Goal: Task Accomplishment & Management: Use online tool/utility

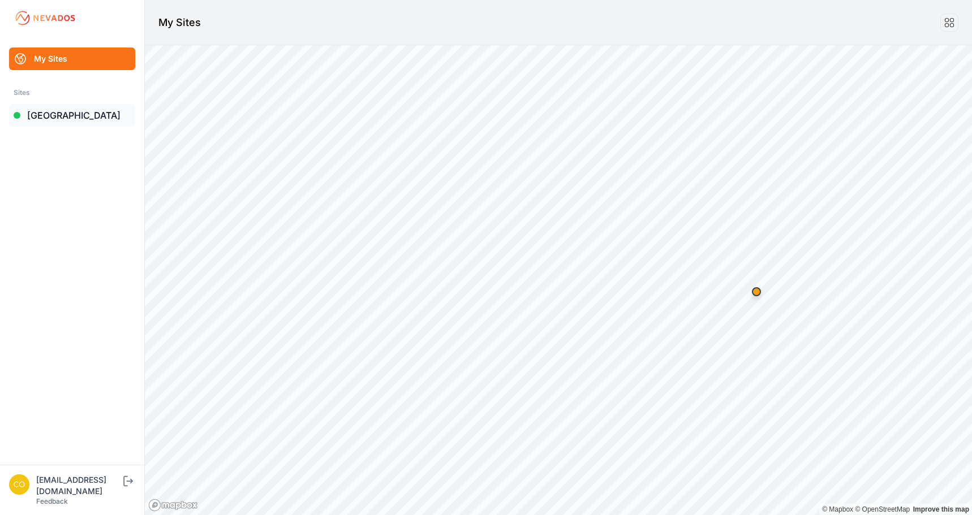
click at [54, 119] on link "[GEOGRAPHIC_DATA]" at bounding box center [72, 115] width 126 height 23
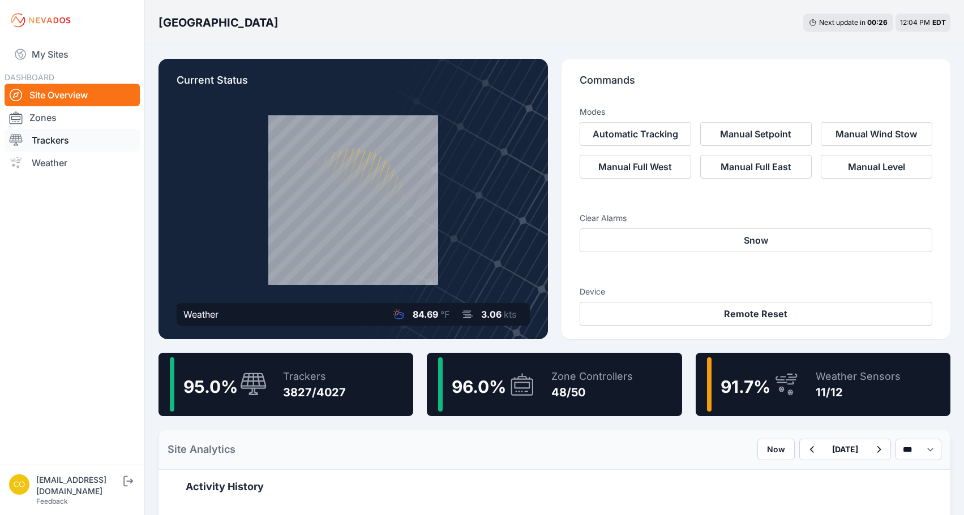
click at [62, 147] on link "Trackers" at bounding box center [72, 140] width 135 height 23
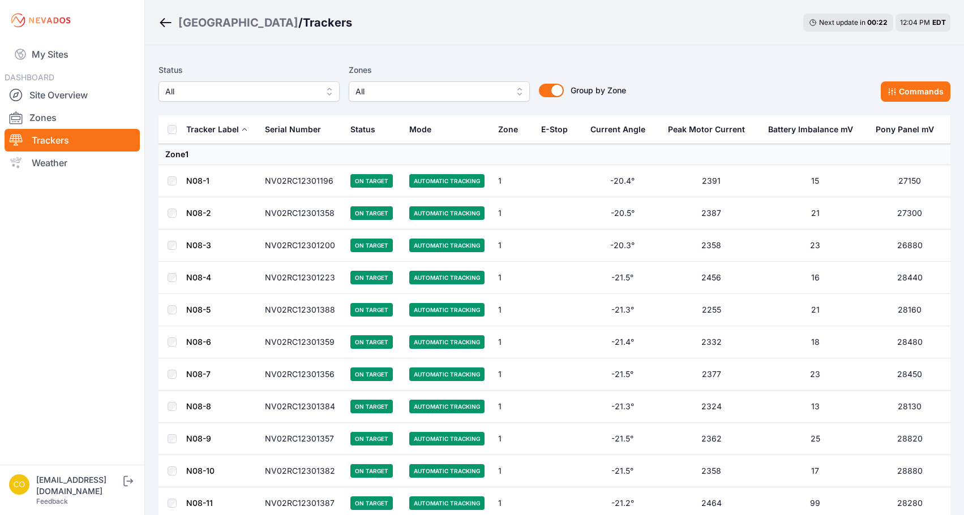
click at [386, 97] on span "All" at bounding box center [431, 92] width 152 height 14
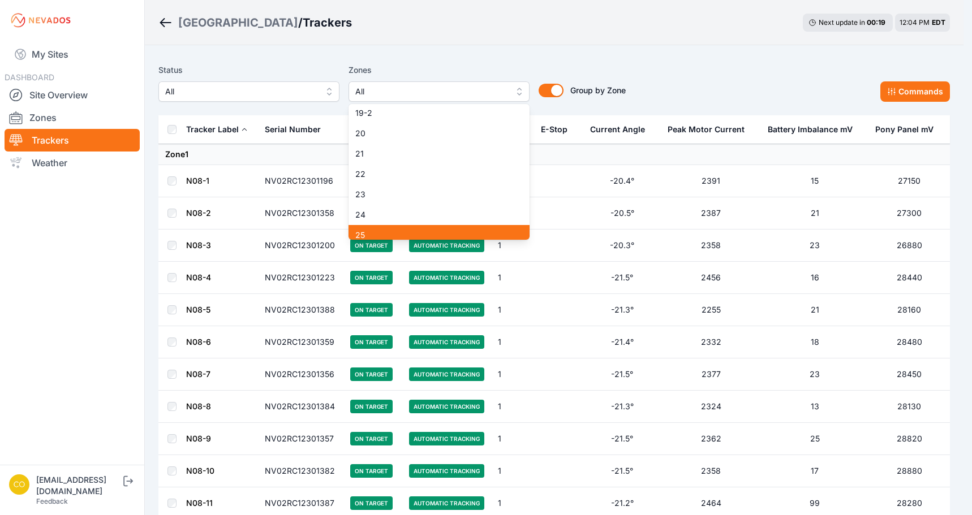
scroll to position [396, 0]
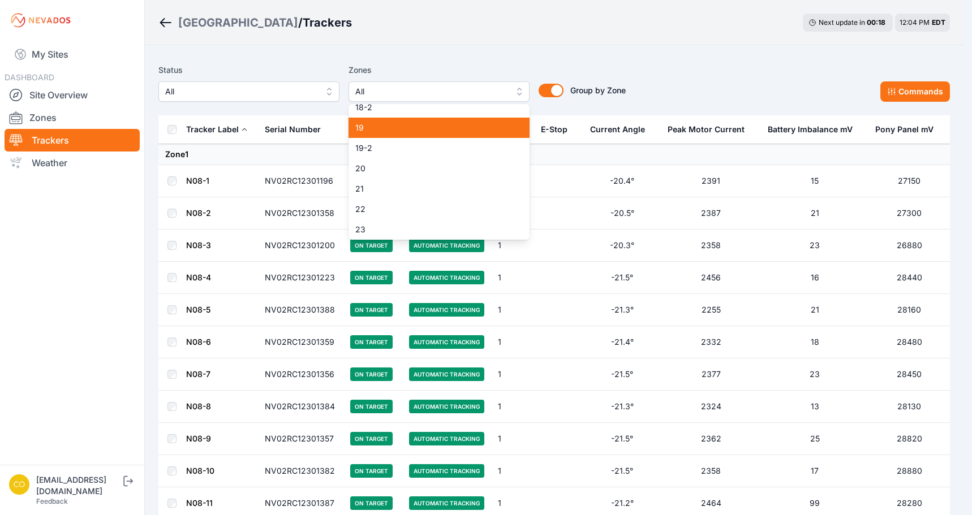
click at [381, 129] on span "19" at bounding box center [432, 127] width 154 height 11
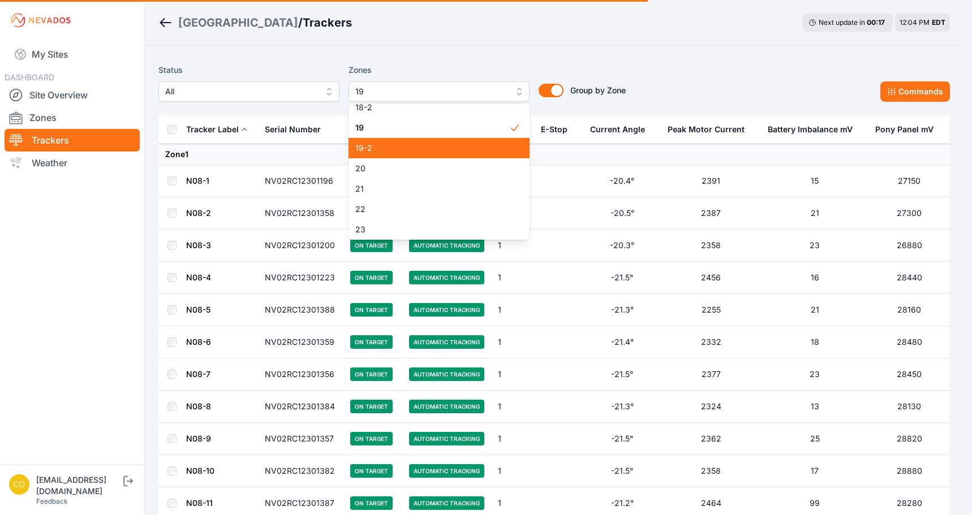
click at [390, 147] on span "19-2" at bounding box center [432, 148] width 154 height 11
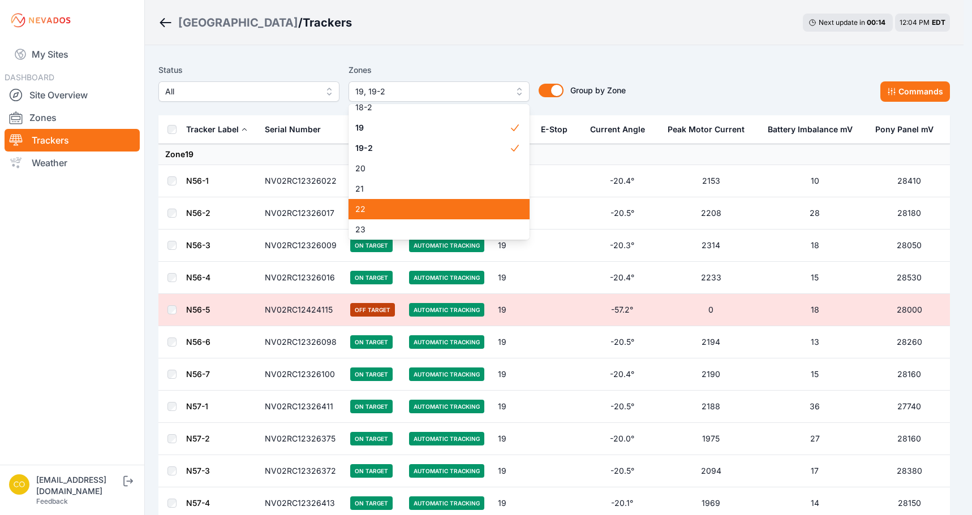
click at [383, 211] on span "22" at bounding box center [432, 209] width 154 height 11
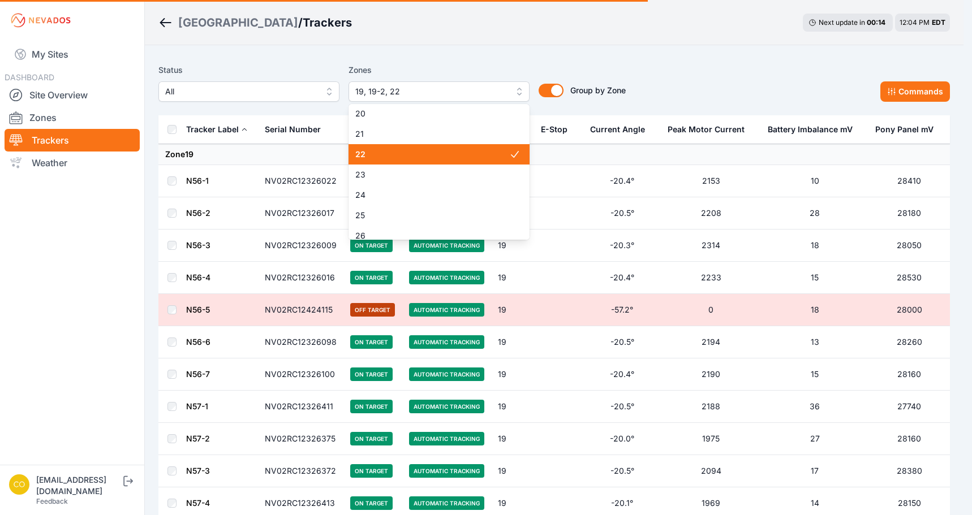
click at [377, 191] on span "24" at bounding box center [432, 195] width 154 height 11
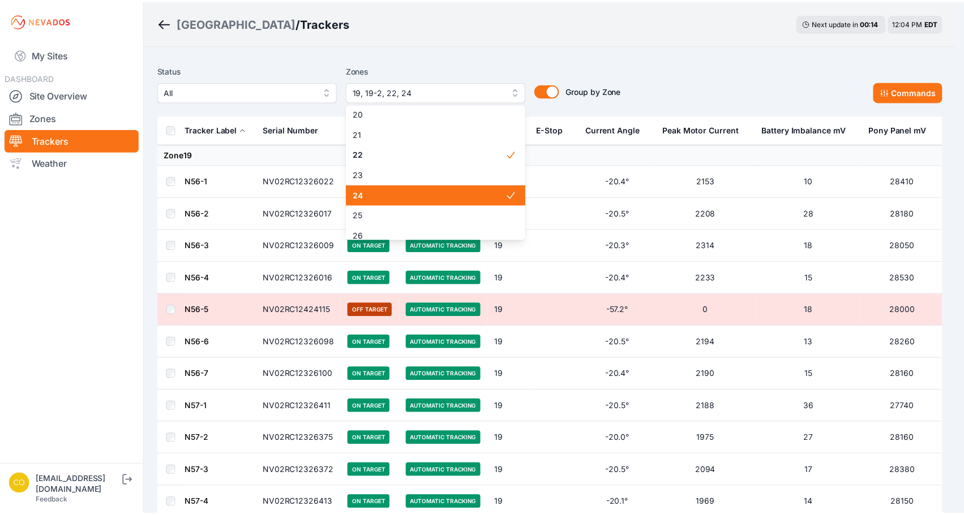
scroll to position [453, 0]
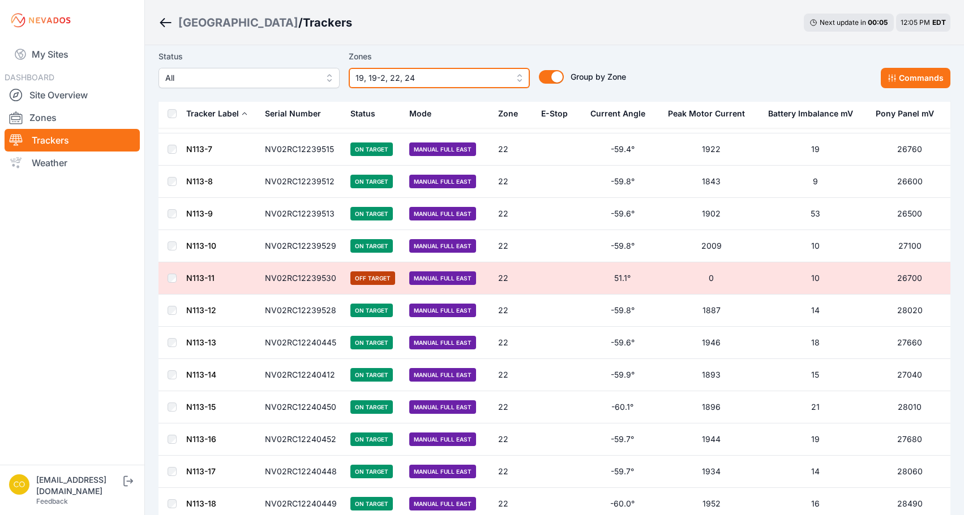
scroll to position [6271, 0]
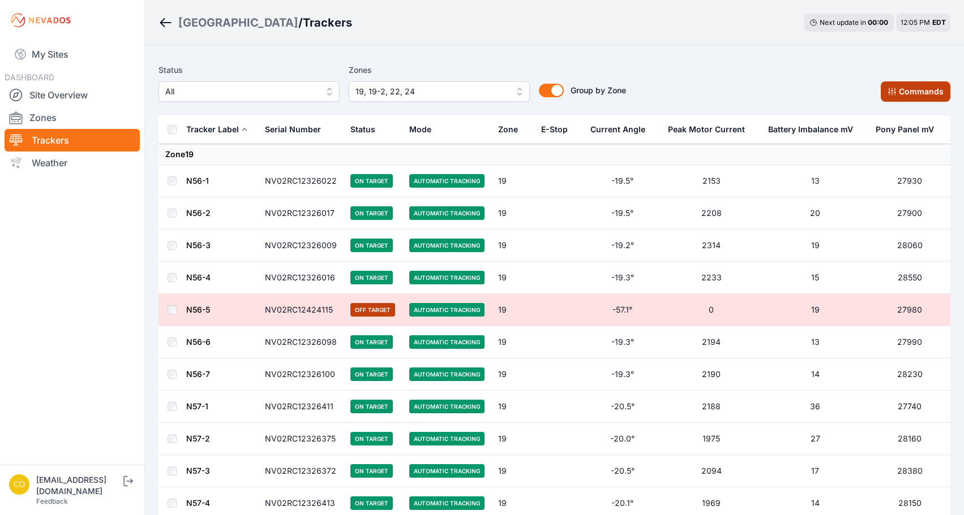
click at [918, 89] on button "Commands" at bounding box center [915, 91] width 70 height 20
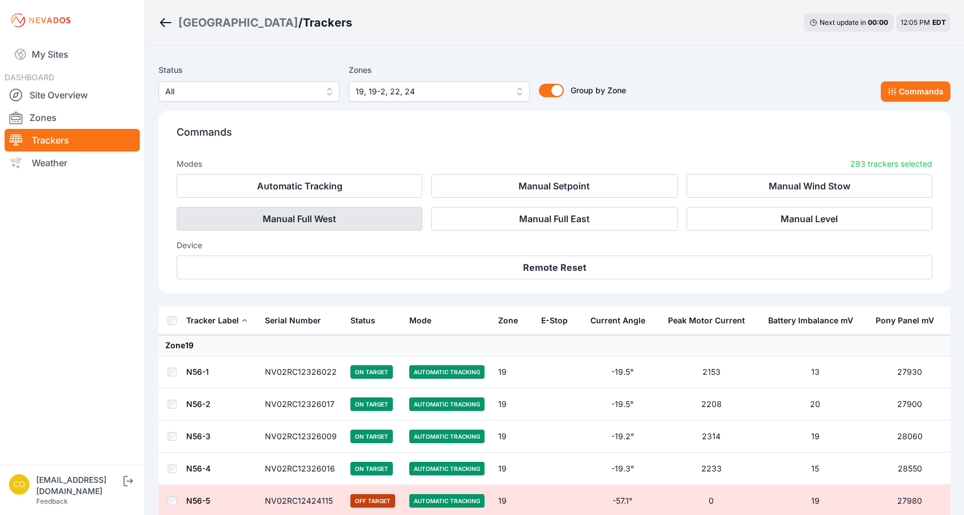
click at [317, 222] on button "Manual Full West" at bounding box center [300, 219] width 246 height 24
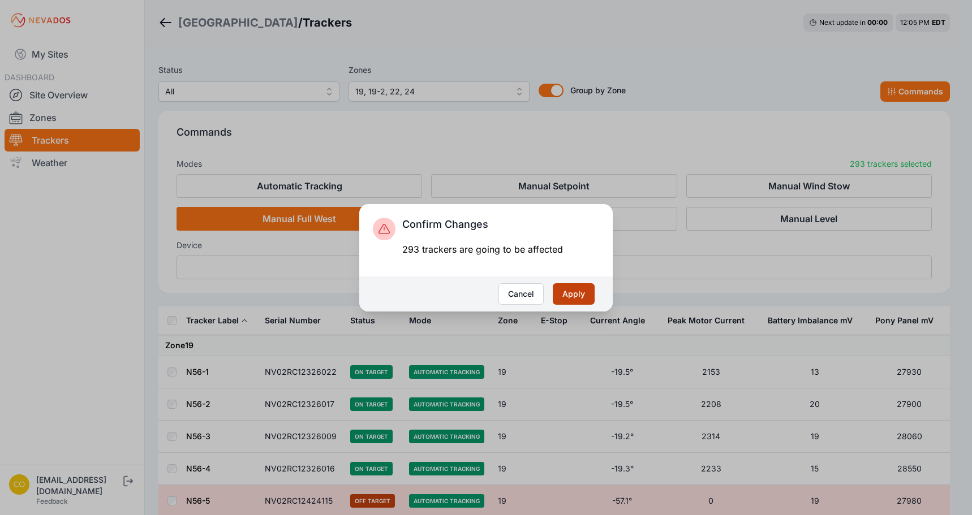
click at [569, 295] on button "Apply" at bounding box center [574, 294] width 42 height 22
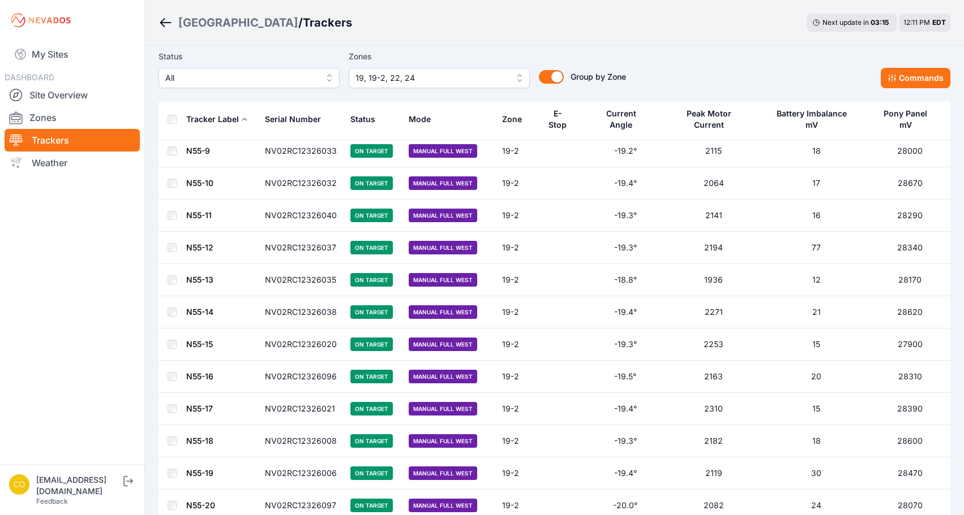
scroll to position [2886, 0]
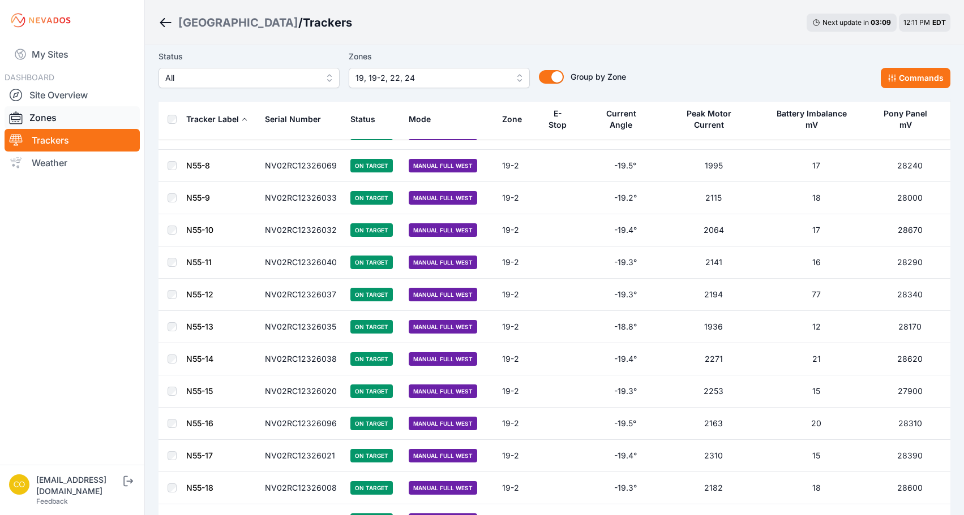
click at [42, 122] on link "Zones" at bounding box center [72, 117] width 135 height 23
click at [52, 117] on link "Zones" at bounding box center [72, 117] width 135 height 23
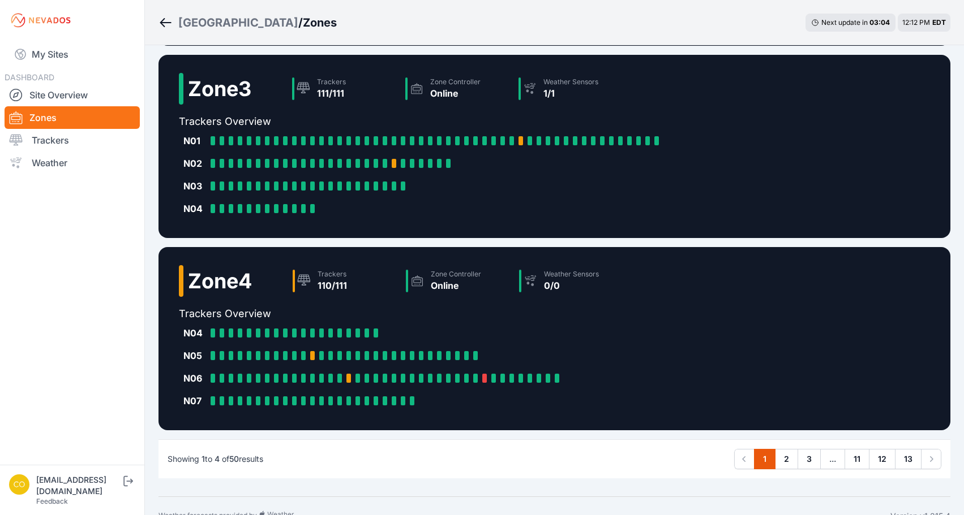
scroll to position [500, 0]
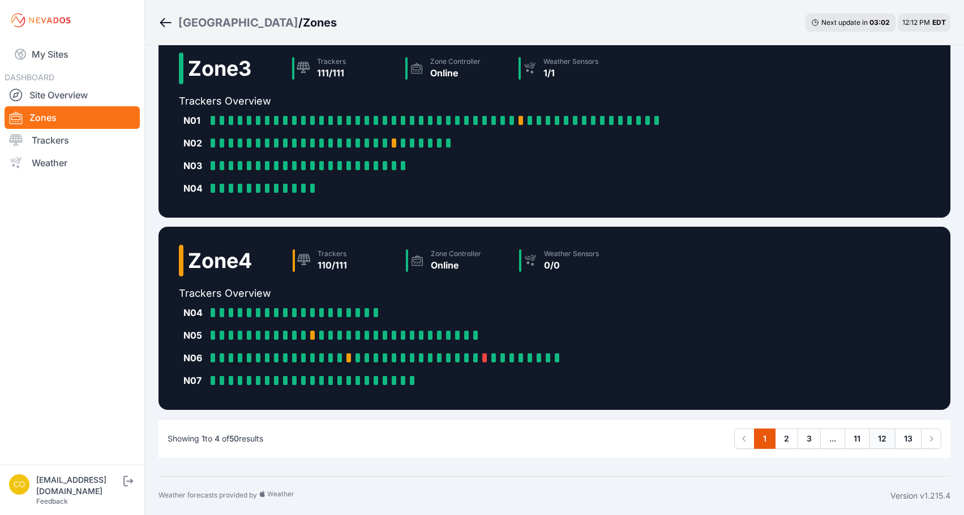
click at [876, 442] on link "12" at bounding box center [882, 439] width 27 height 20
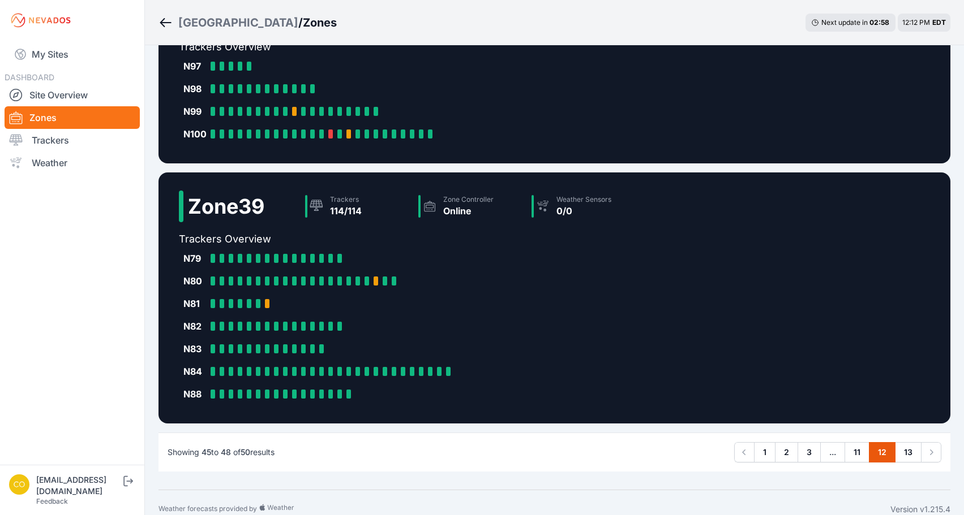
scroll to position [432, 0]
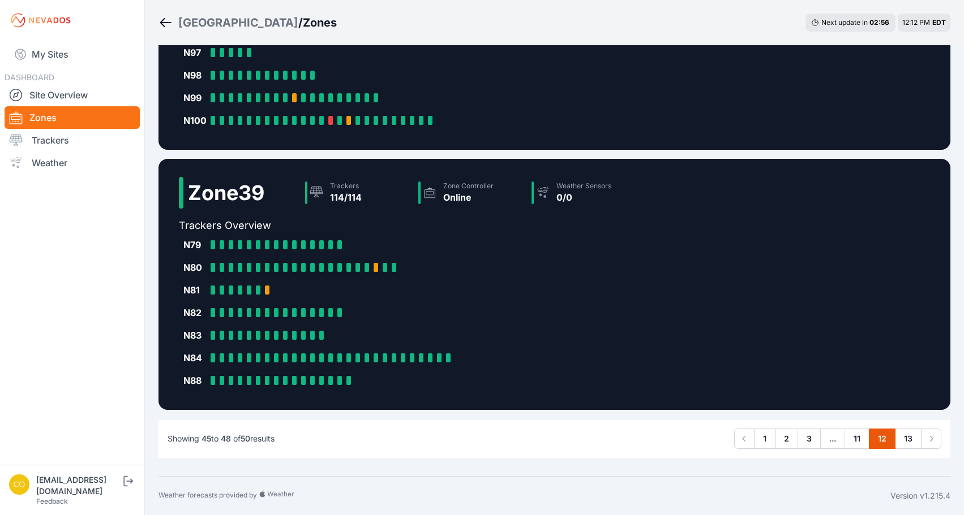
drag, startPoint x: 704, startPoint y: 430, endPoint x: 755, endPoint y: 422, distance: 51.6
click at [705, 432] on div "Showing 45 to 48 of 50 results Previous 1 2 3 ... 11 12 13 Next" at bounding box center [554, 438] width 792 height 39
click at [854, 439] on link "11" at bounding box center [856, 439] width 25 height 20
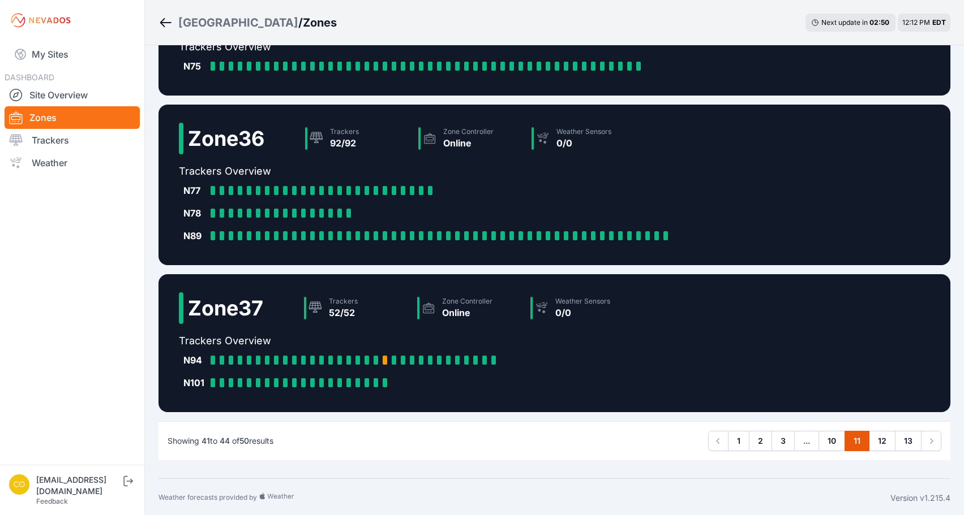
scroll to position [205, 0]
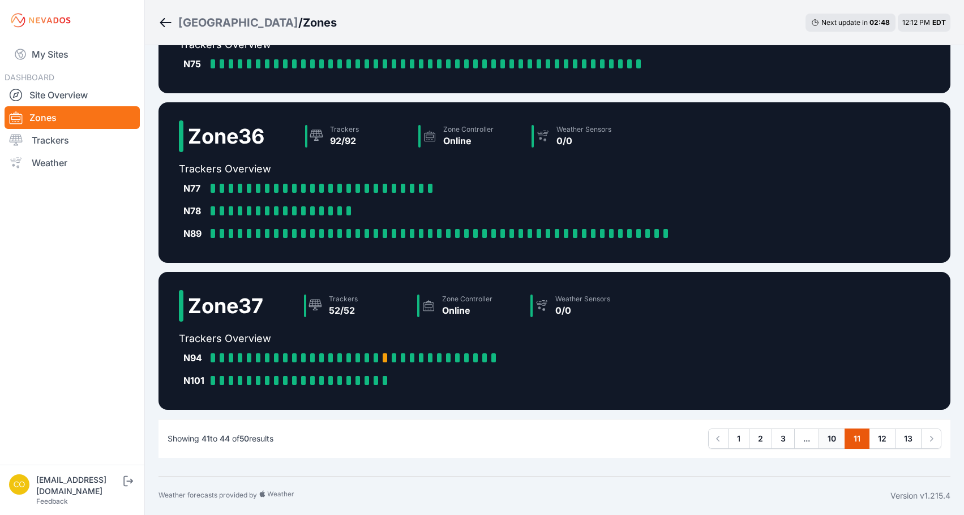
click at [825, 442] on link "10" at bounding box center [831, 439] width 27 height 20
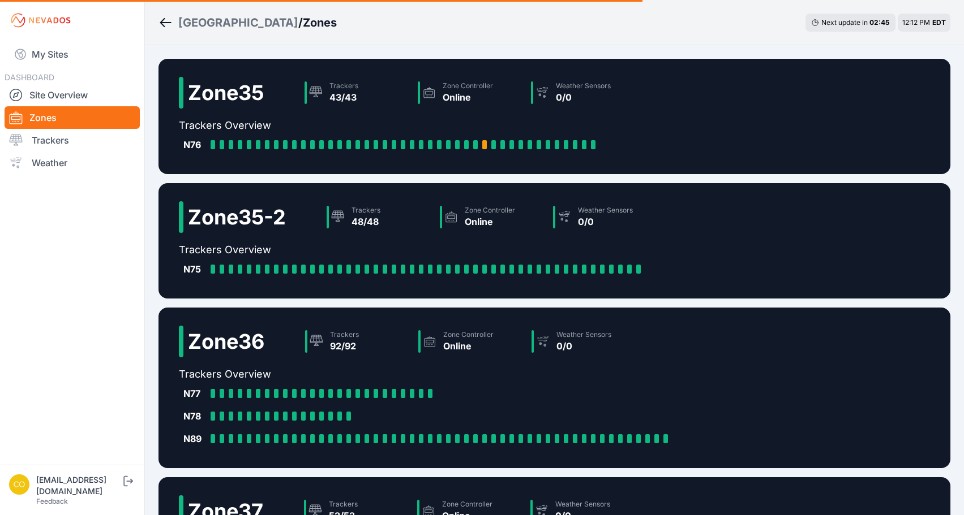
scroll to position [203, 0]
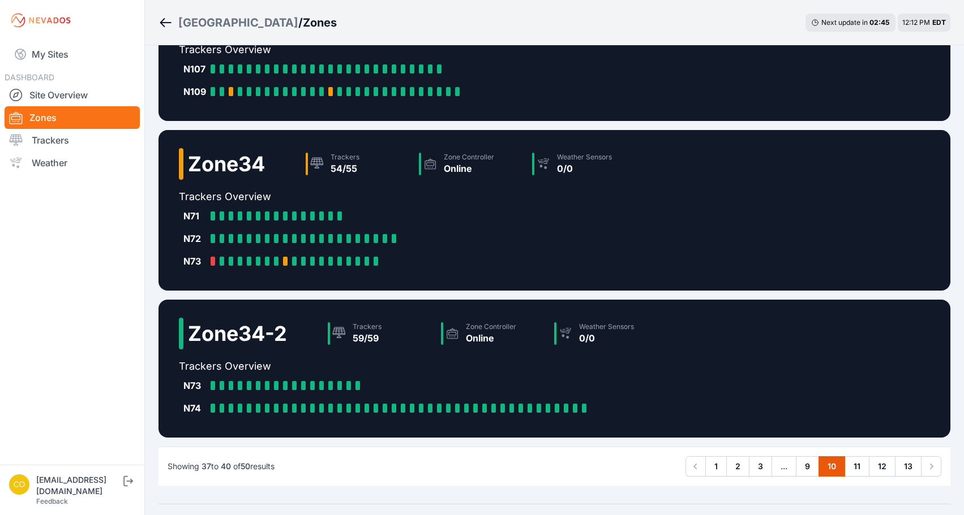
scroll to position [251, 0]
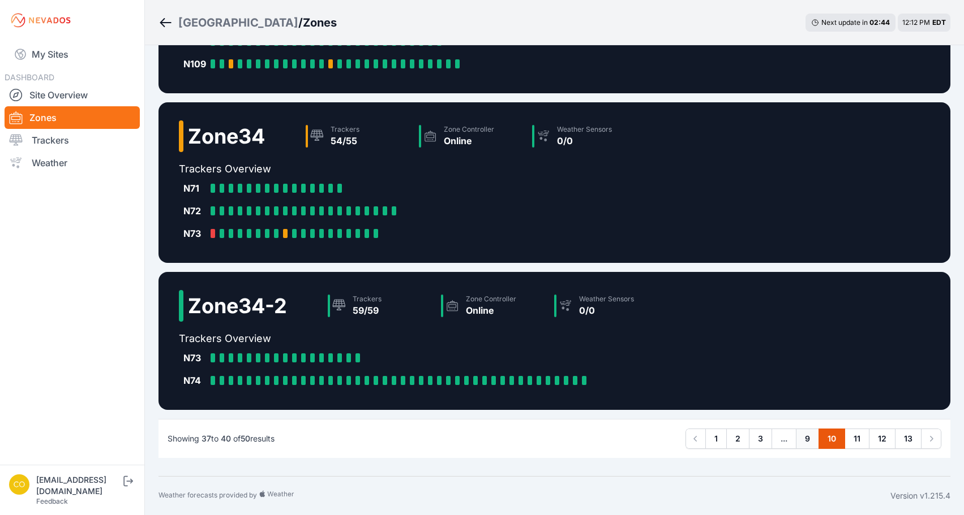
click at [802, 441] on link "9" at bounding box center [807, 439] width 23 height 20
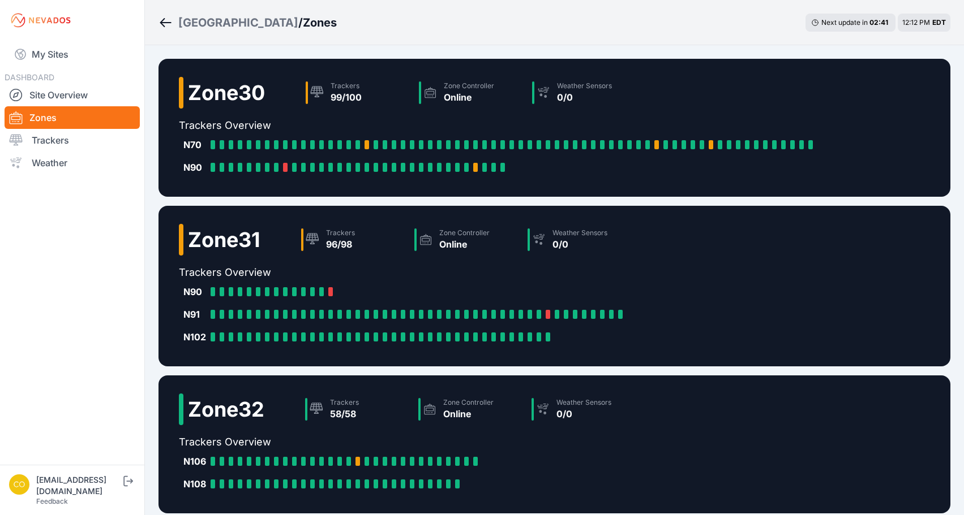
scroll to position [228, 0]
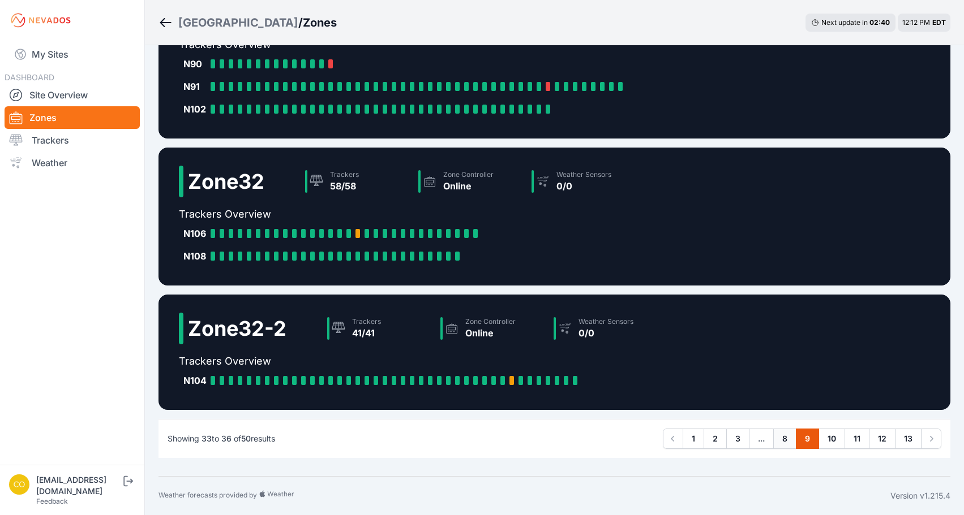
click at [787, 444] on link "8" at bounding box center [784, 439] width 23 height 20
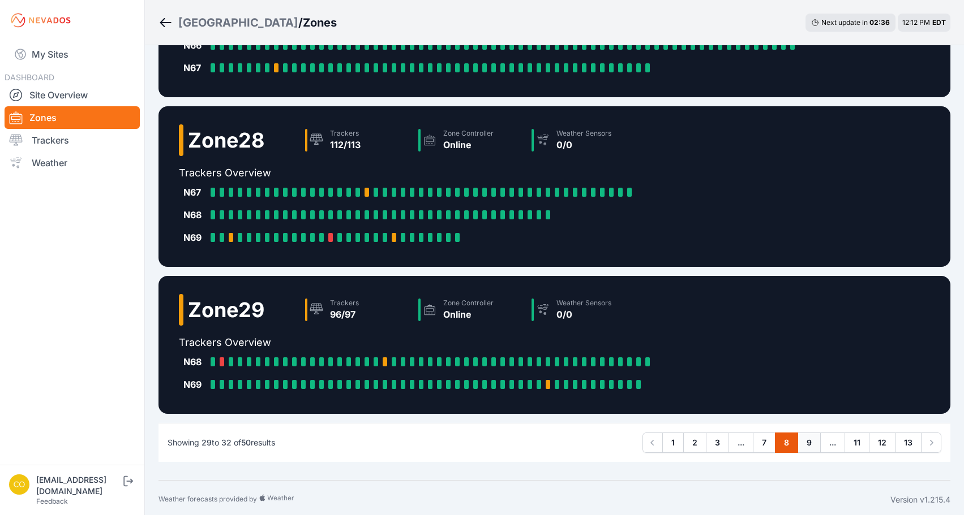
scroll to position [273, 0]
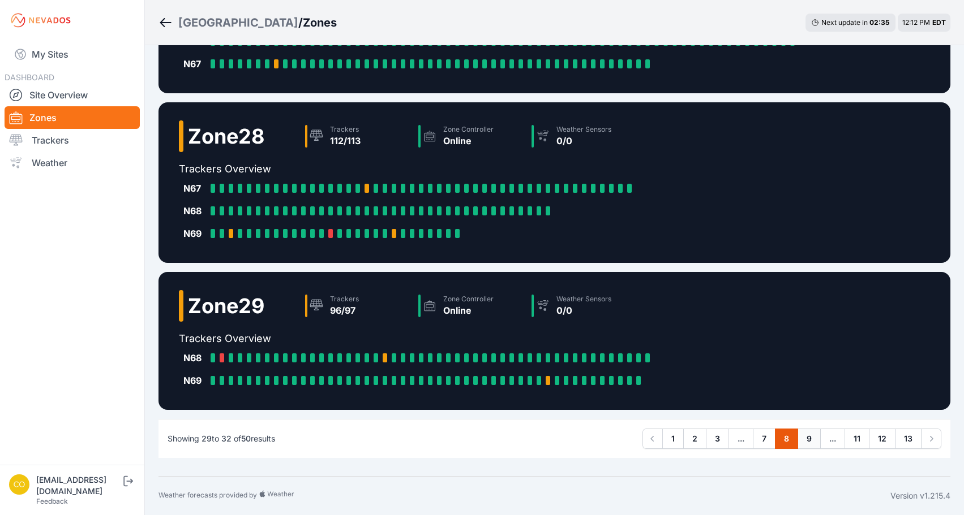
click at [800, 437] on link "9" at bounding box center [808, 439] width 23 height 20
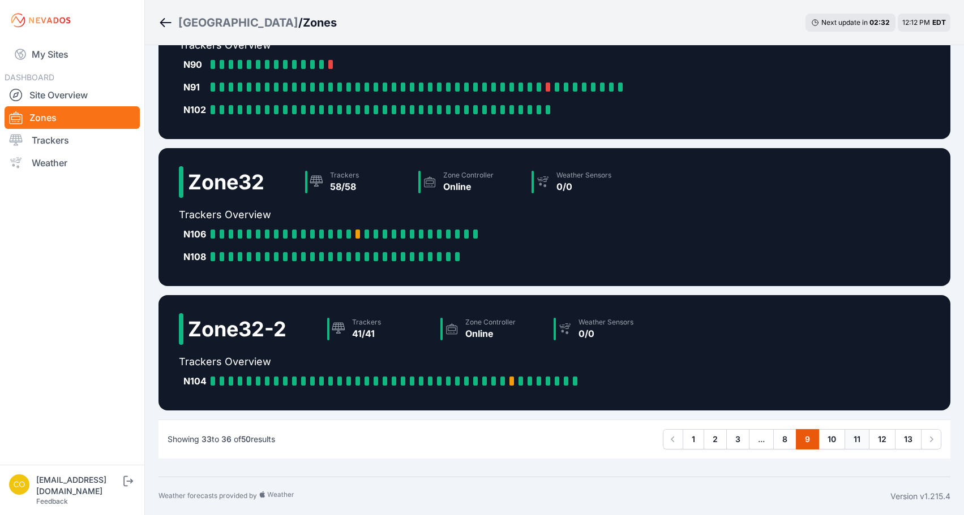
scroll to position [228, 0]
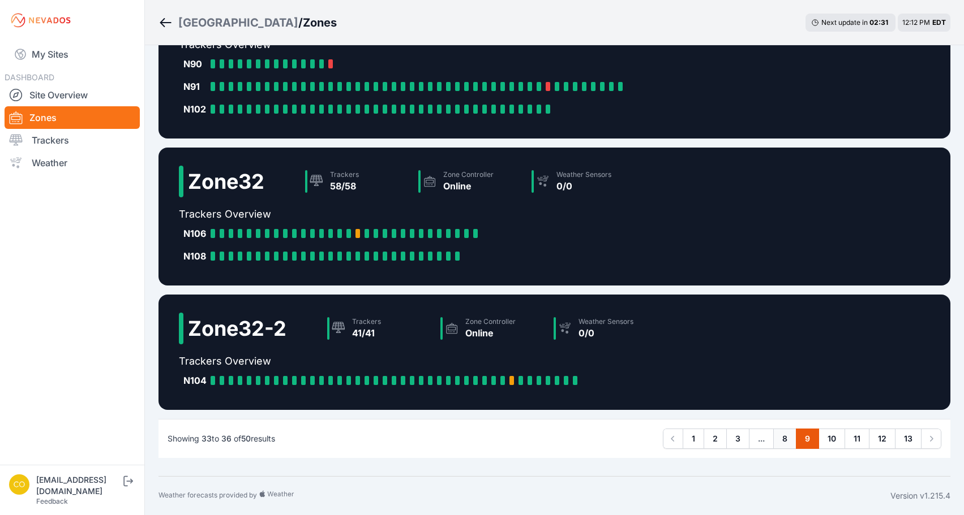
click at [782, 438] on link "8" at bounding box center [784, 439] width 23 height 20
click at [56, 91] on link "Site Overview" at bounding box center [72, 95] width 135 height 23
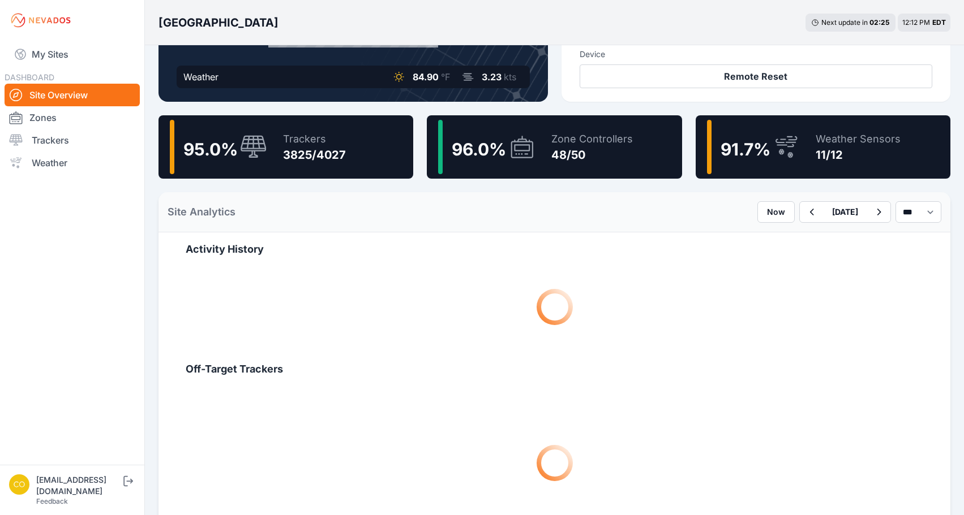
scroll to position [170, 0]
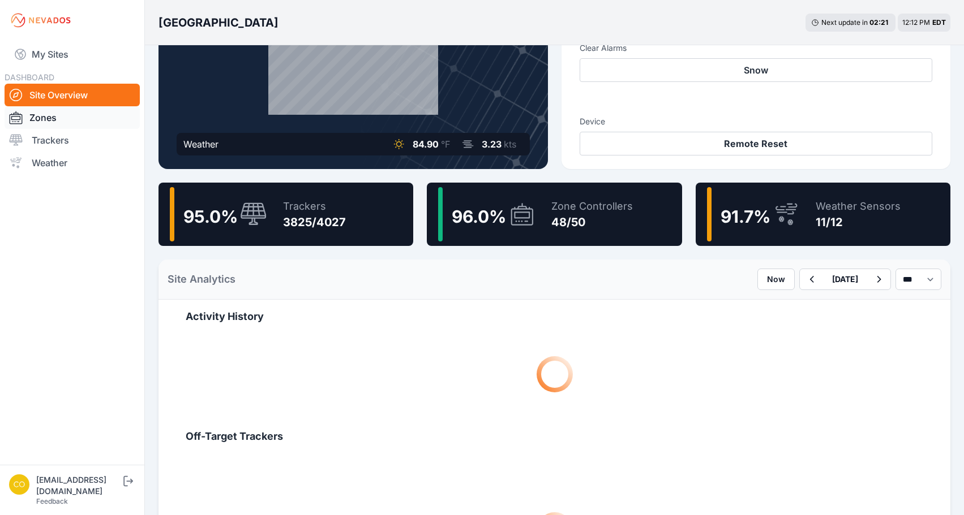
click at [48, 123] on link "Zones" at bounding box center [72, 117] width 135 height 23
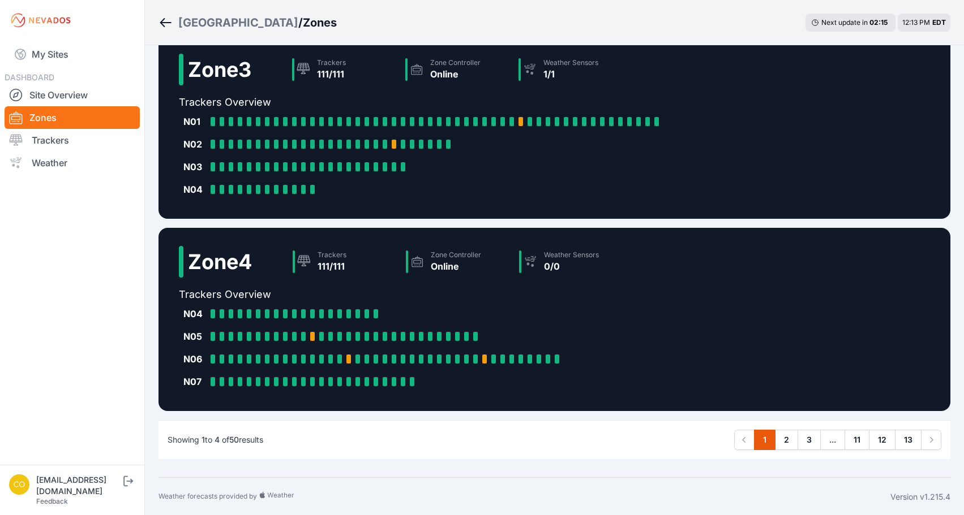
scroll to position [500, 0]
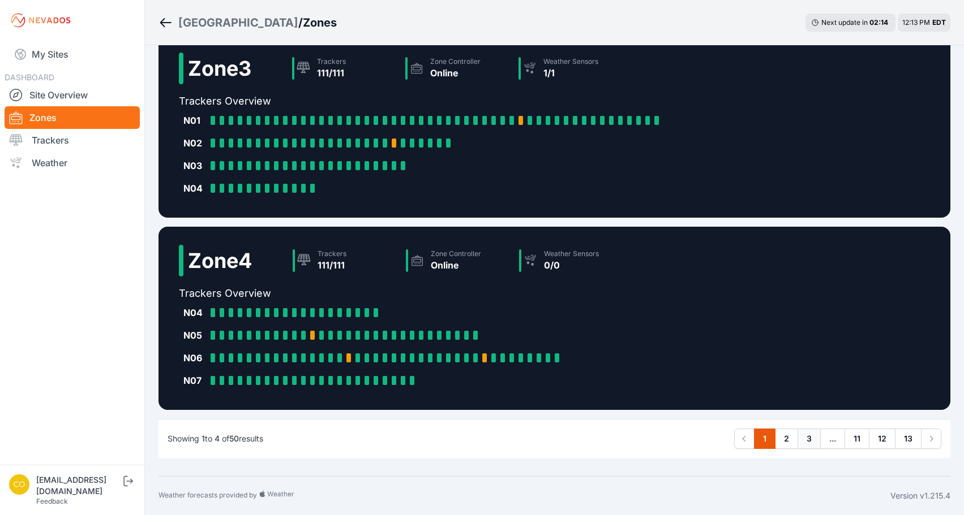
click at [807, 446] on link "3" at bounding box center [808, 439] width 23 height 20
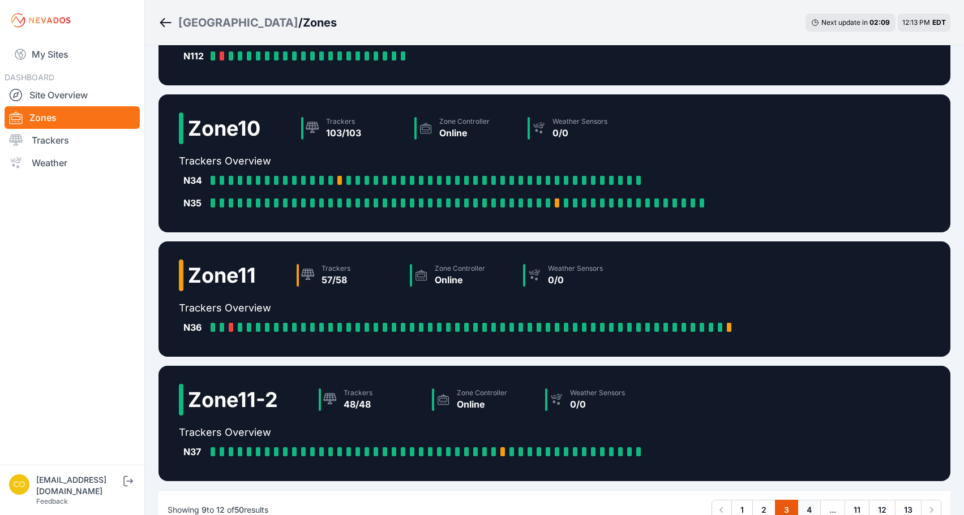
scroll to position [205, 0]
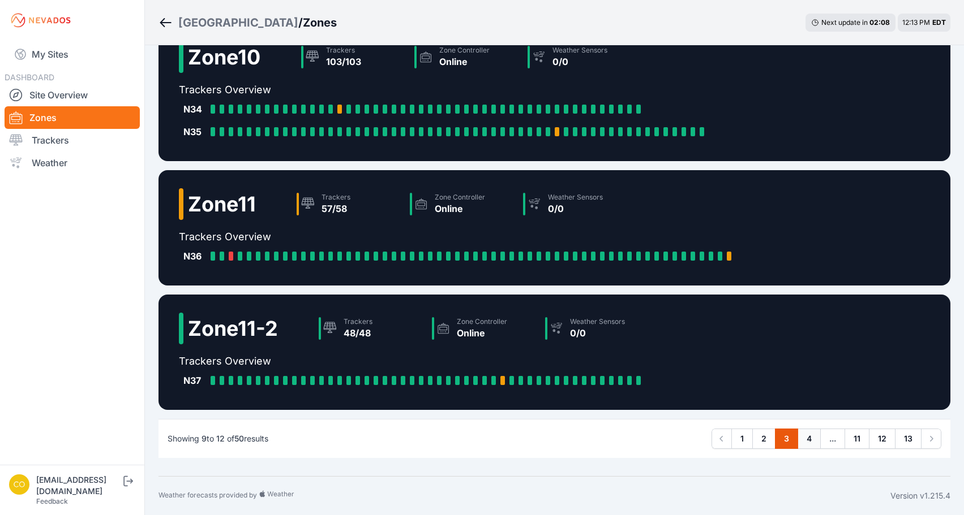
click at [809, 442] on link "4" at bounding box center [808, 439] width 23 height 20
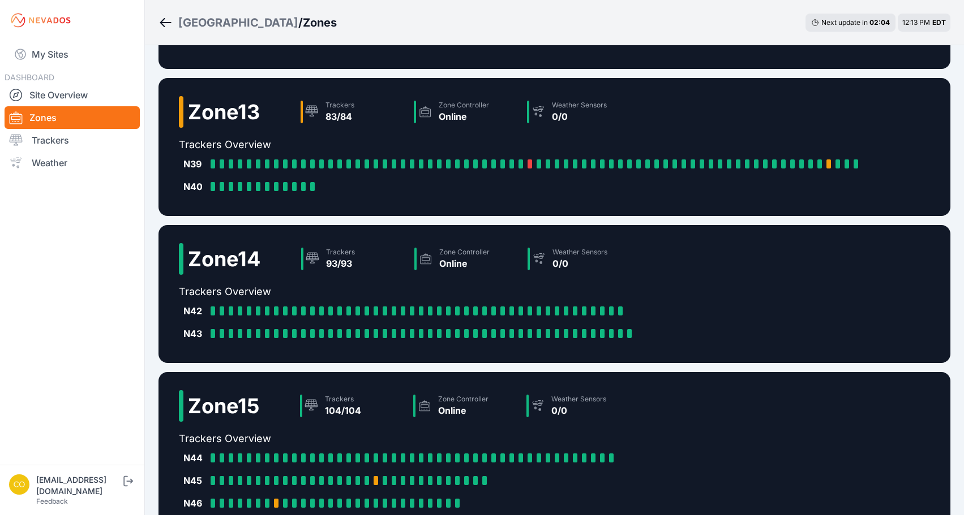
scroll to position [251, 0]
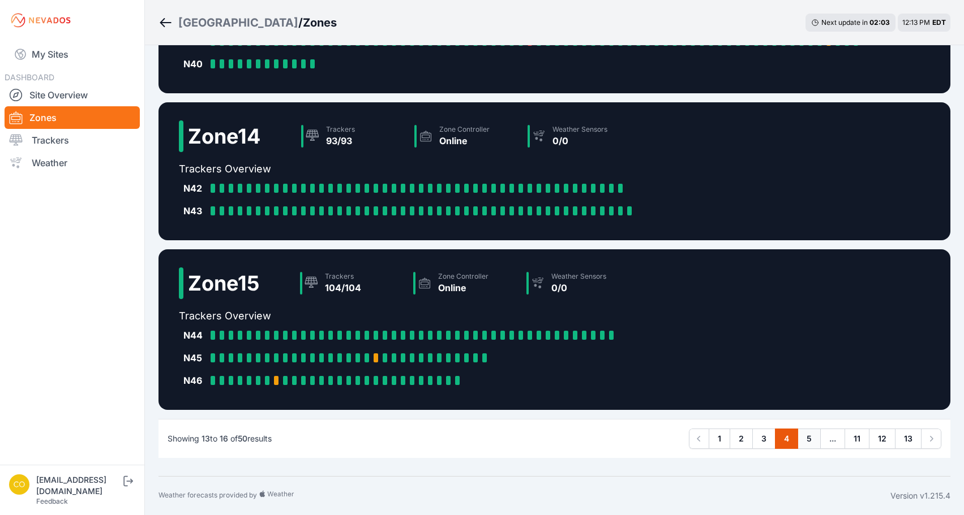
click at [815, 443] on link "5" at bounding box center [808, 439] width 23 height 20
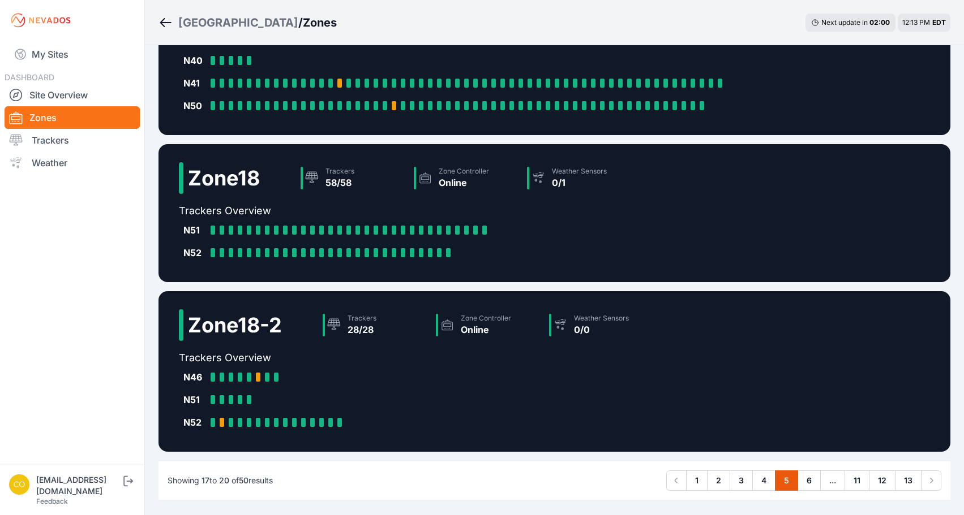
scroll to position [296, 0]
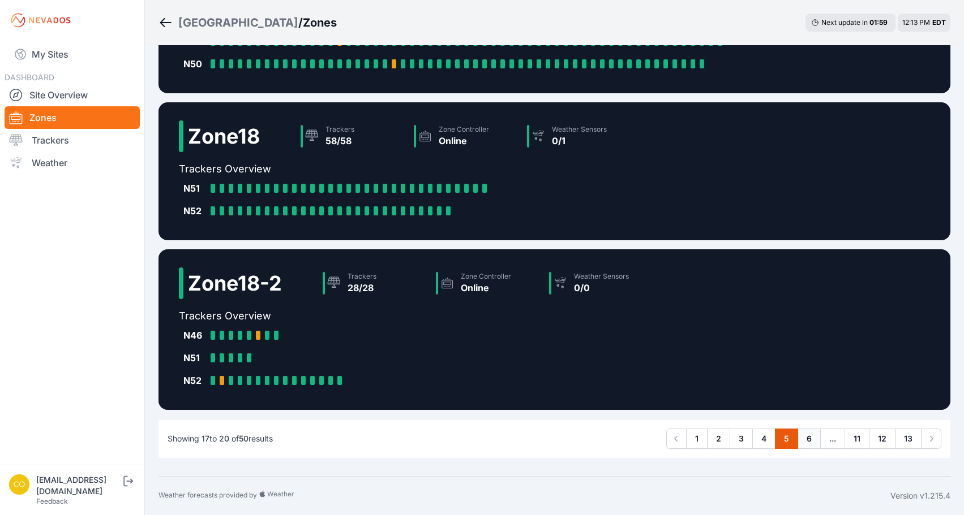
click at [813, 442] on link "6" at bounding box center [808, 439] width 23 height 20
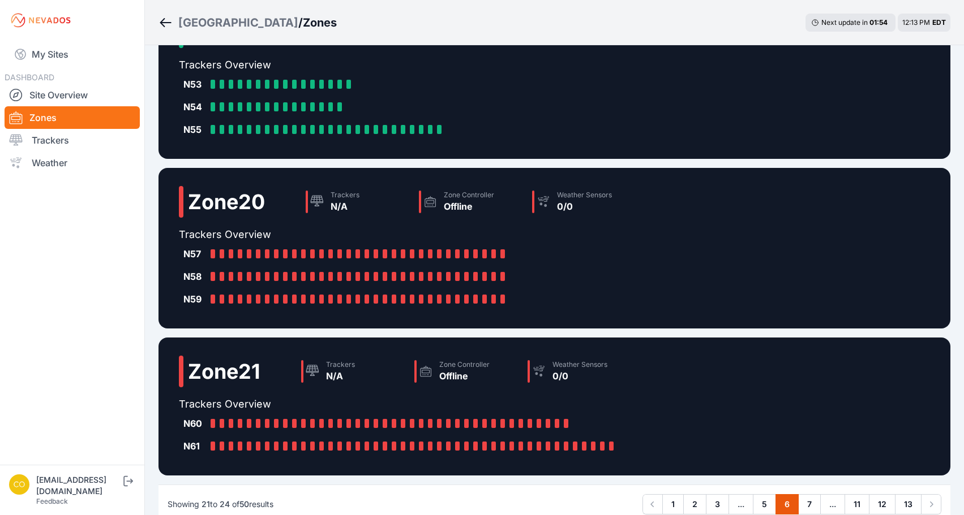
scroll to position [283, 0]
